Goal: Information Seeking & Learning: Stay updated

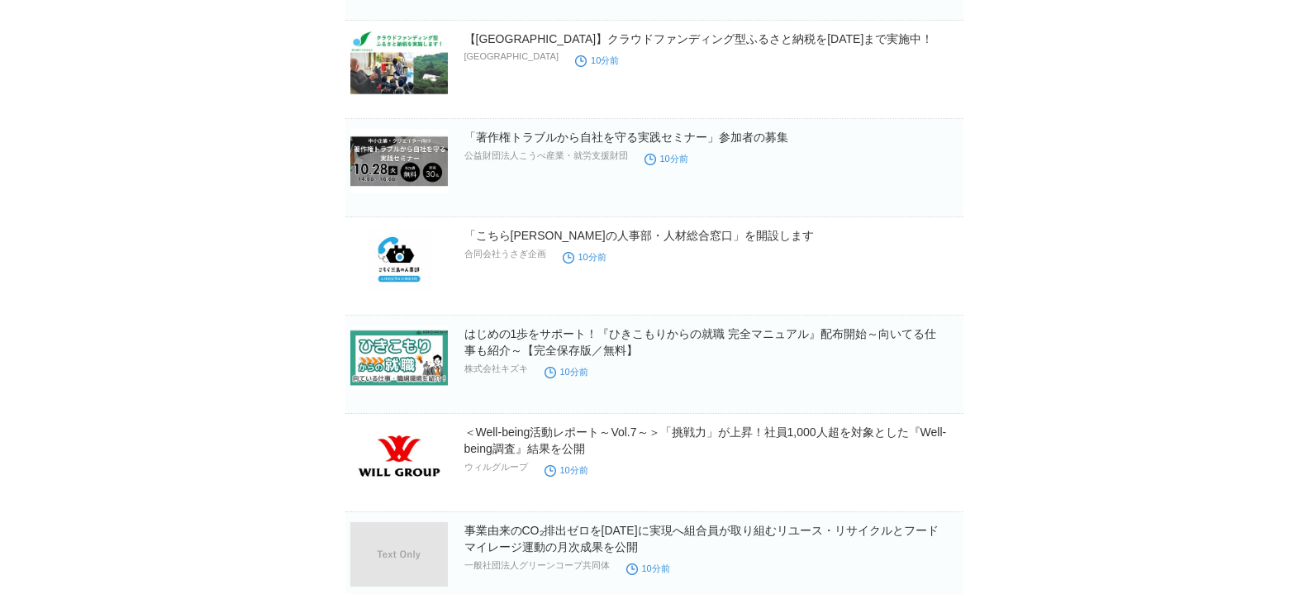
scroll to position [238, 0]
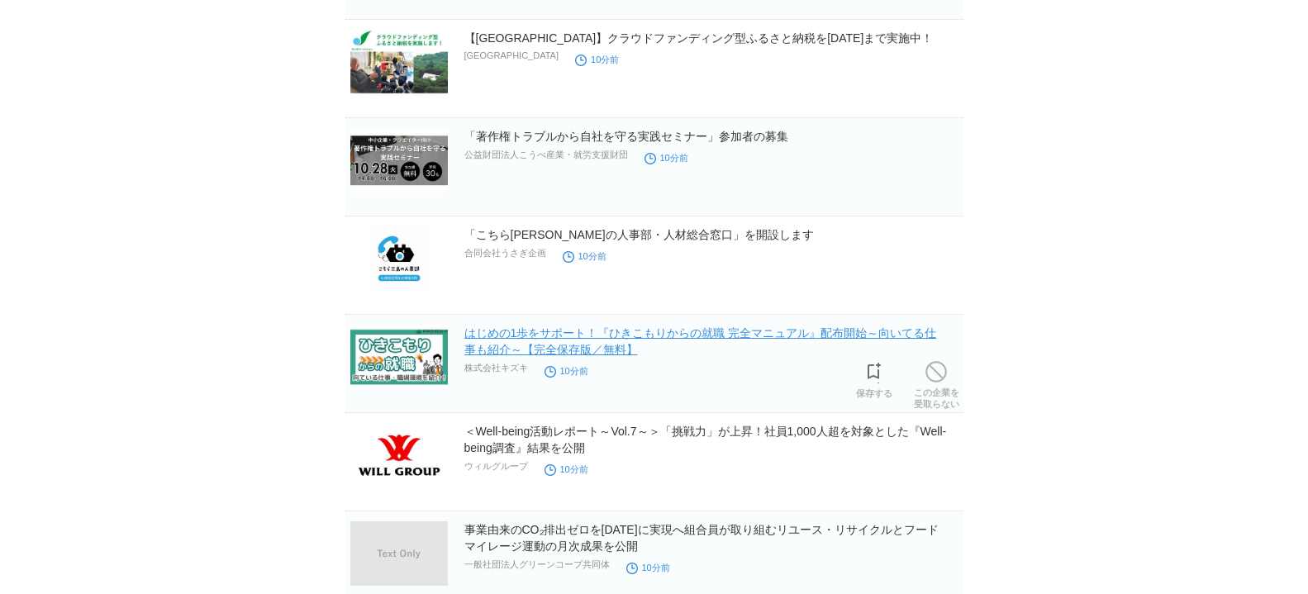
click at [640, 326] on link "はじめの1歩をサポート！『ひきこもりからの就職 完全マニュアル』配布開始～向いてる仕事も紹介～【完全保存版／無料】" at bounding box center [700, 341] width 473 height 30
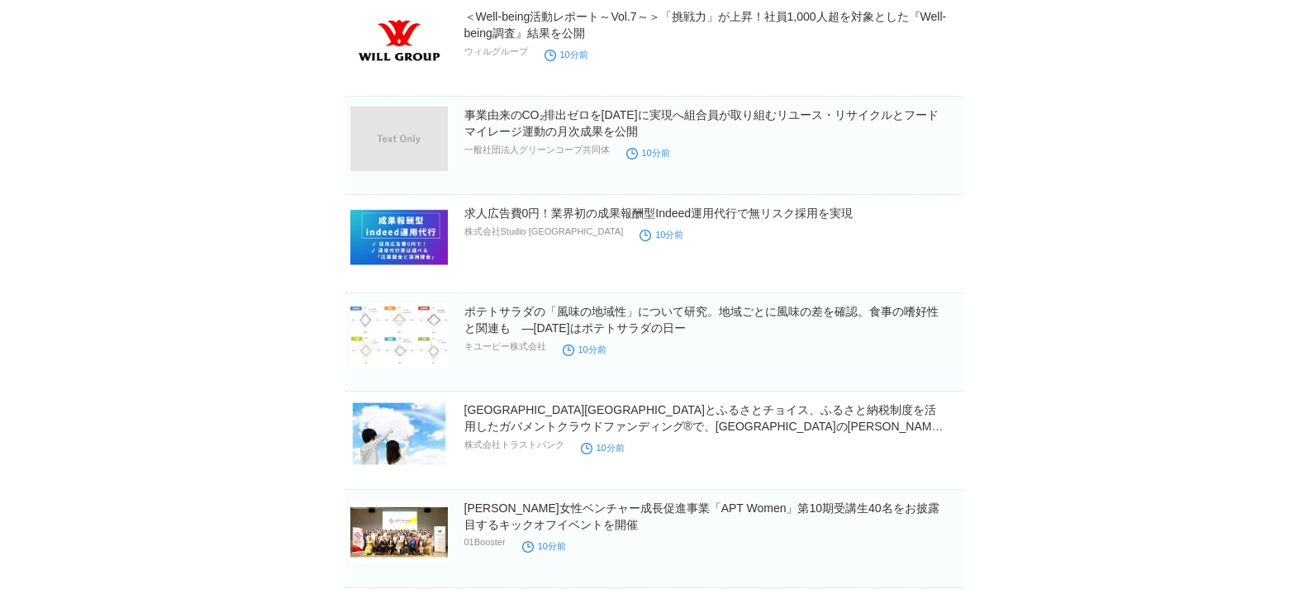
scroll to position [714, 0]
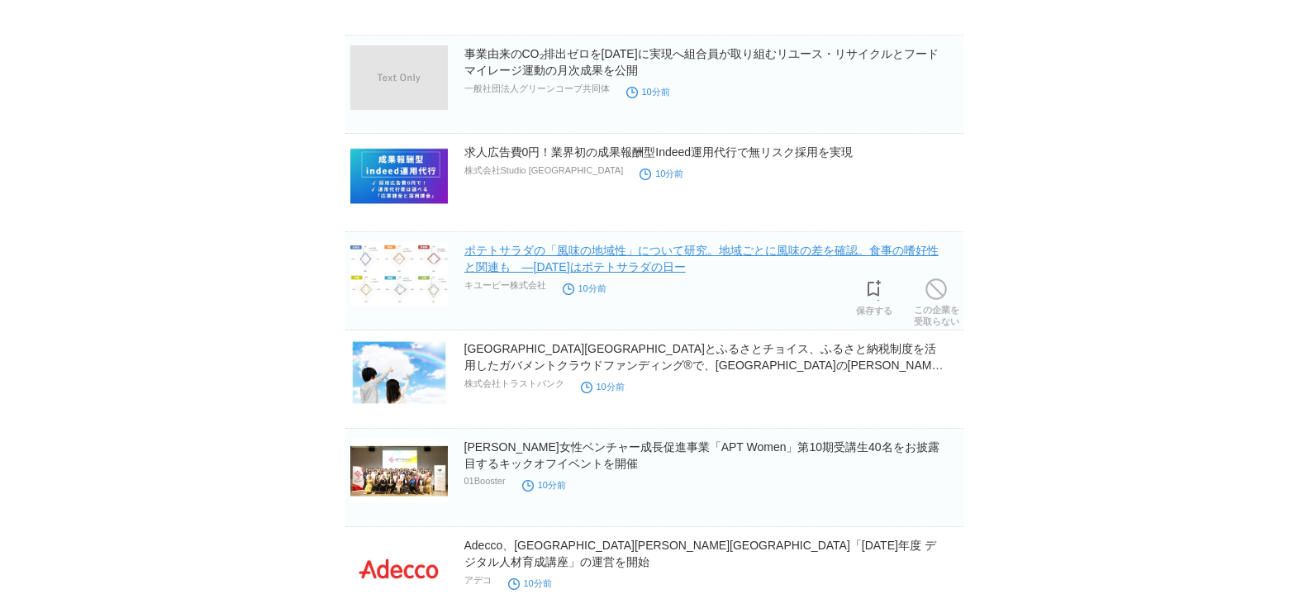
click at [629, 266] on link "ポテトサラダの「風味の地域性」について研究。地域ごとに風味の差を確認。食事の嗜好性と関連も　―[DATE]はポテトサラダの日ー" at bounding box center [701, 259] width 474 height 30
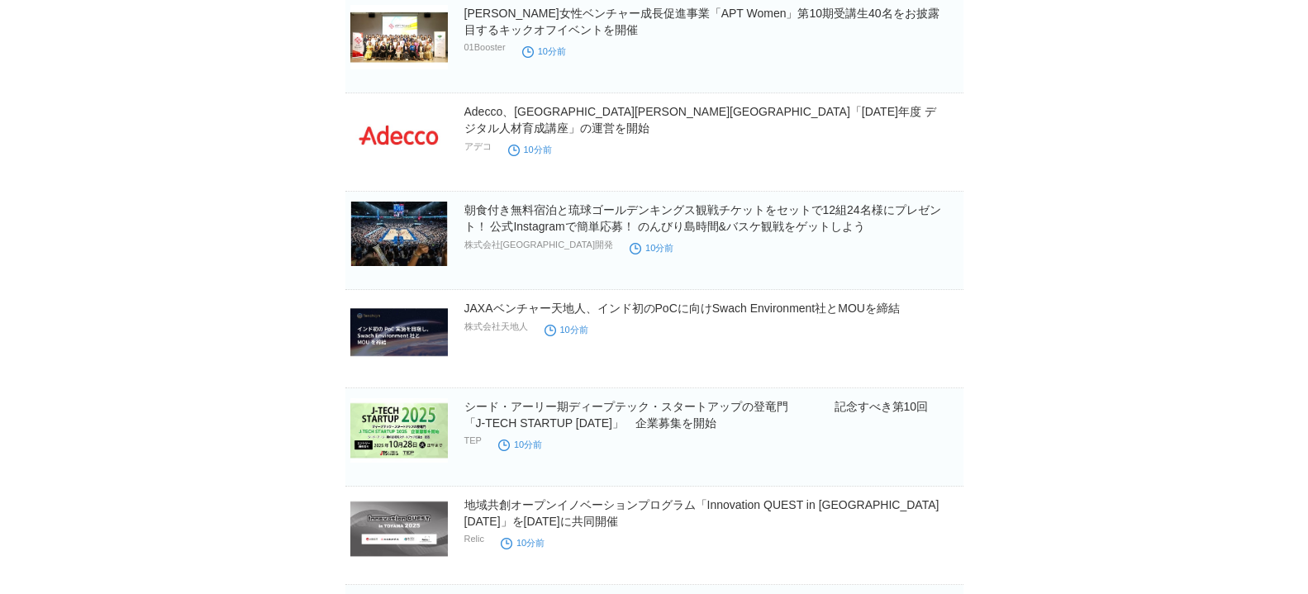
scroll to position [1190, 0]
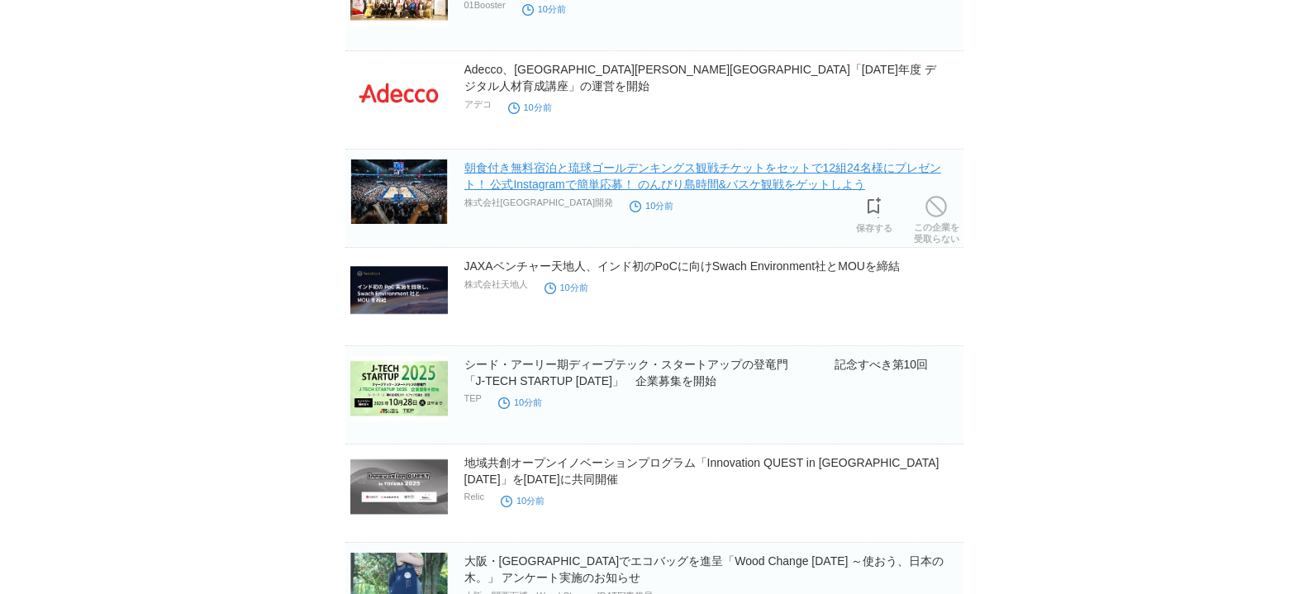
click at [607, 178] on link "朝食付き無料宿泊と琉球ゴールデンキングス観戦チケットをセットで12組24名様にプレゼント！ 公式Instagramで簡単応募！ のんびり島時間&バスケ観戦をゲ…" at bounding box center [702, 176] width 477 height 30
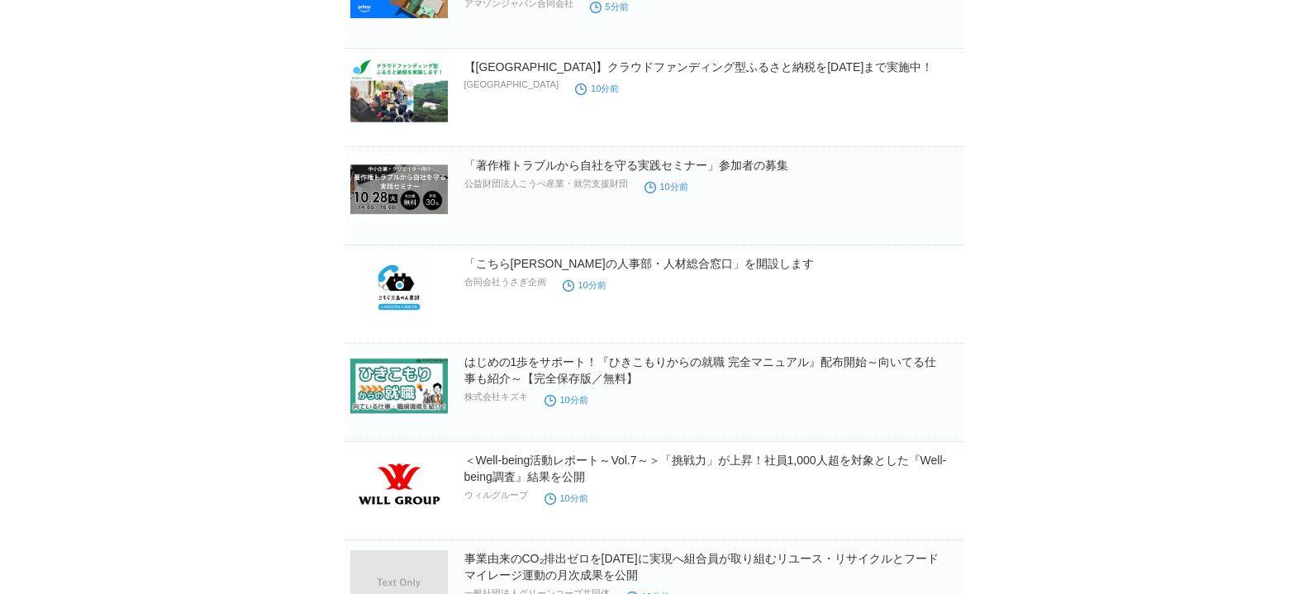
scroll to position [0, 0]
